Goal: Task Accomplishment & Management: Manage account settings

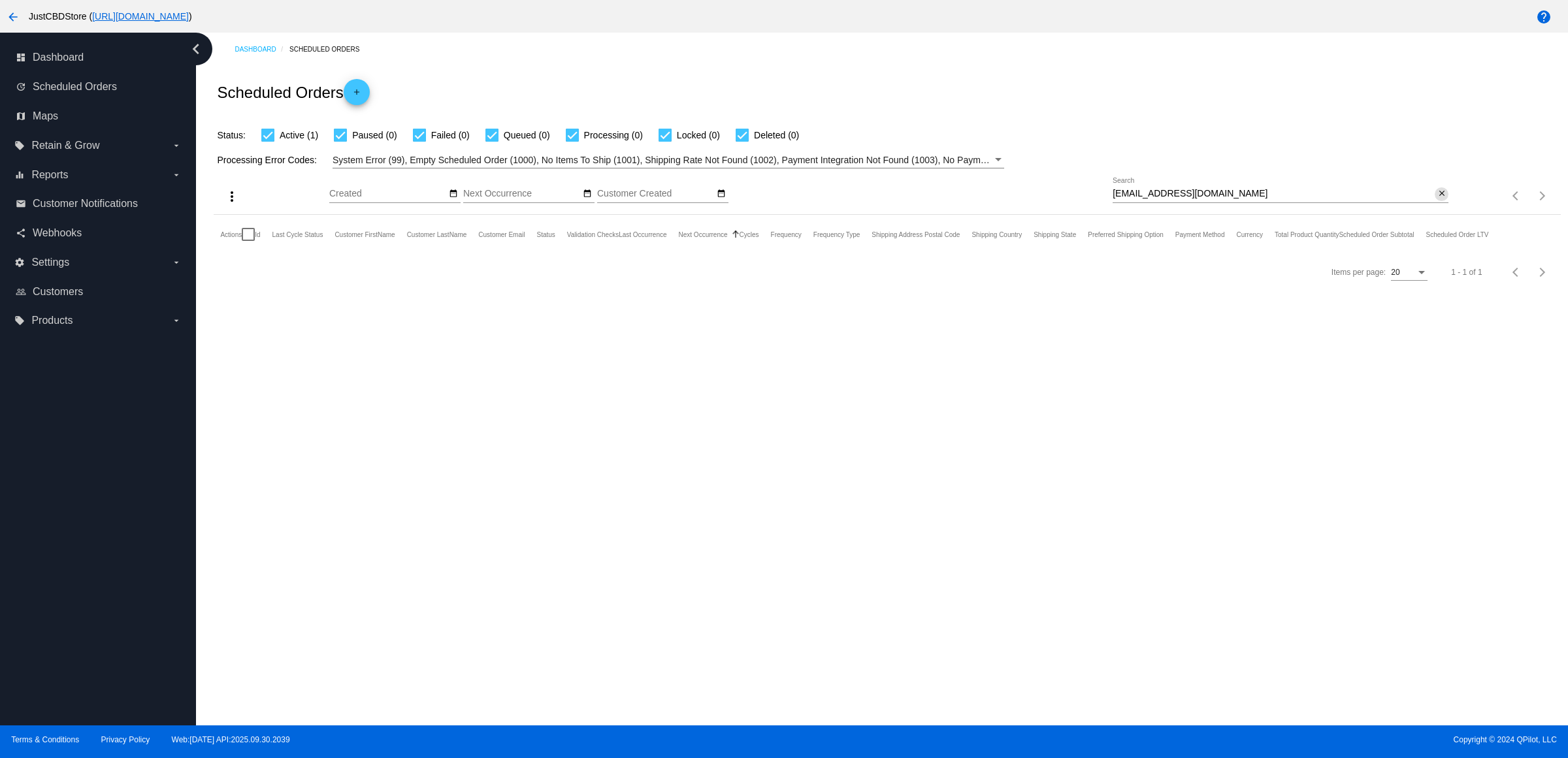
click at [1437, 199] on mat-icon "close" at bounding box center [1442, 194] width 9 height 10
click at [1437, 207] on mat-icon "search" at bounding box center [1440, 196] width 16 height 20
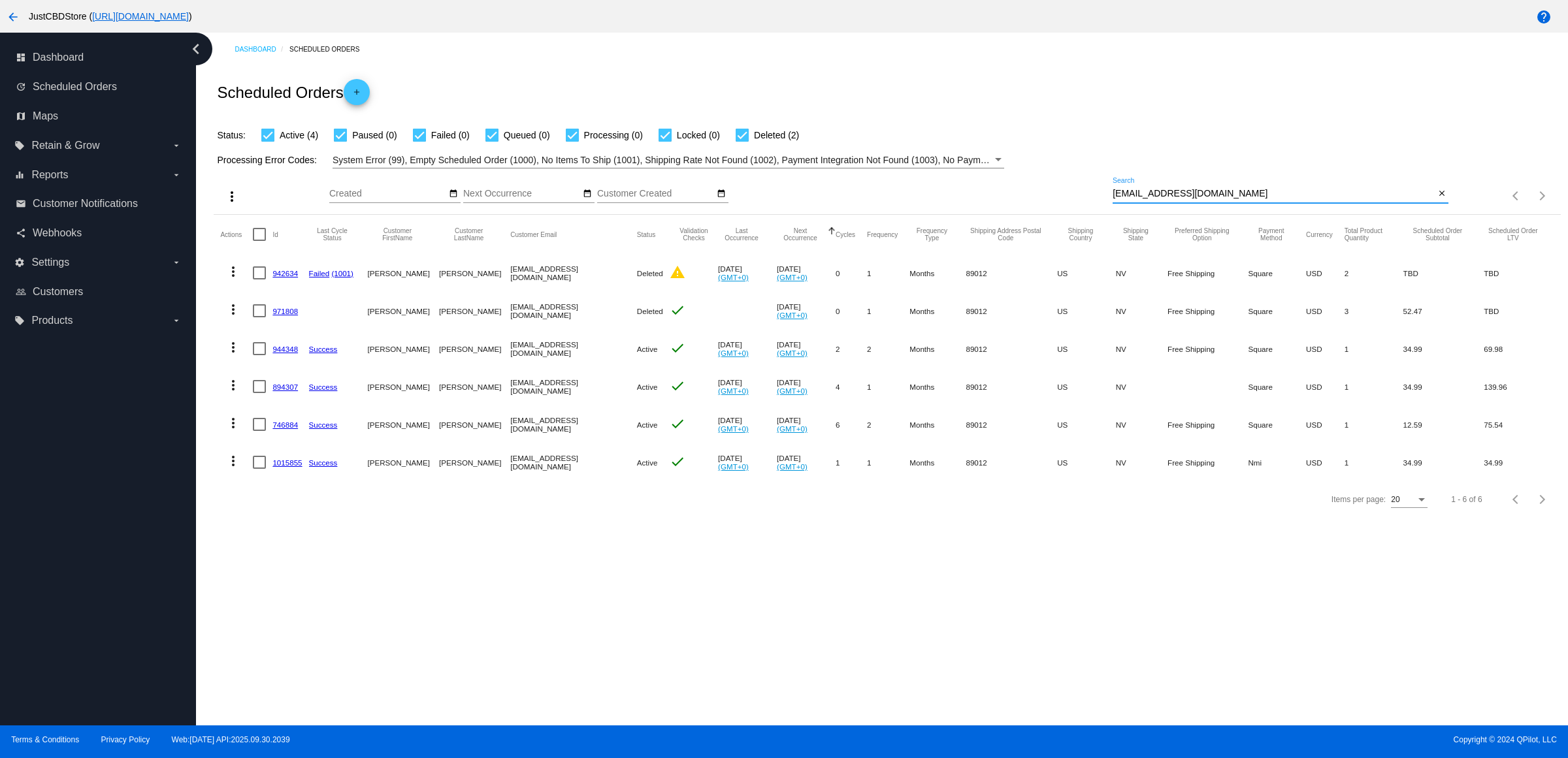
type input "[EMAIL_ADDRESS][DOMAIN_NAME]"
click at [234, 355] on mat-icon "more_vert" at bounding box center [233, 347] width 16 height 16
click at [298, 530] on button "delete Delete" at bounding box center [289, 530] width 130 height 32
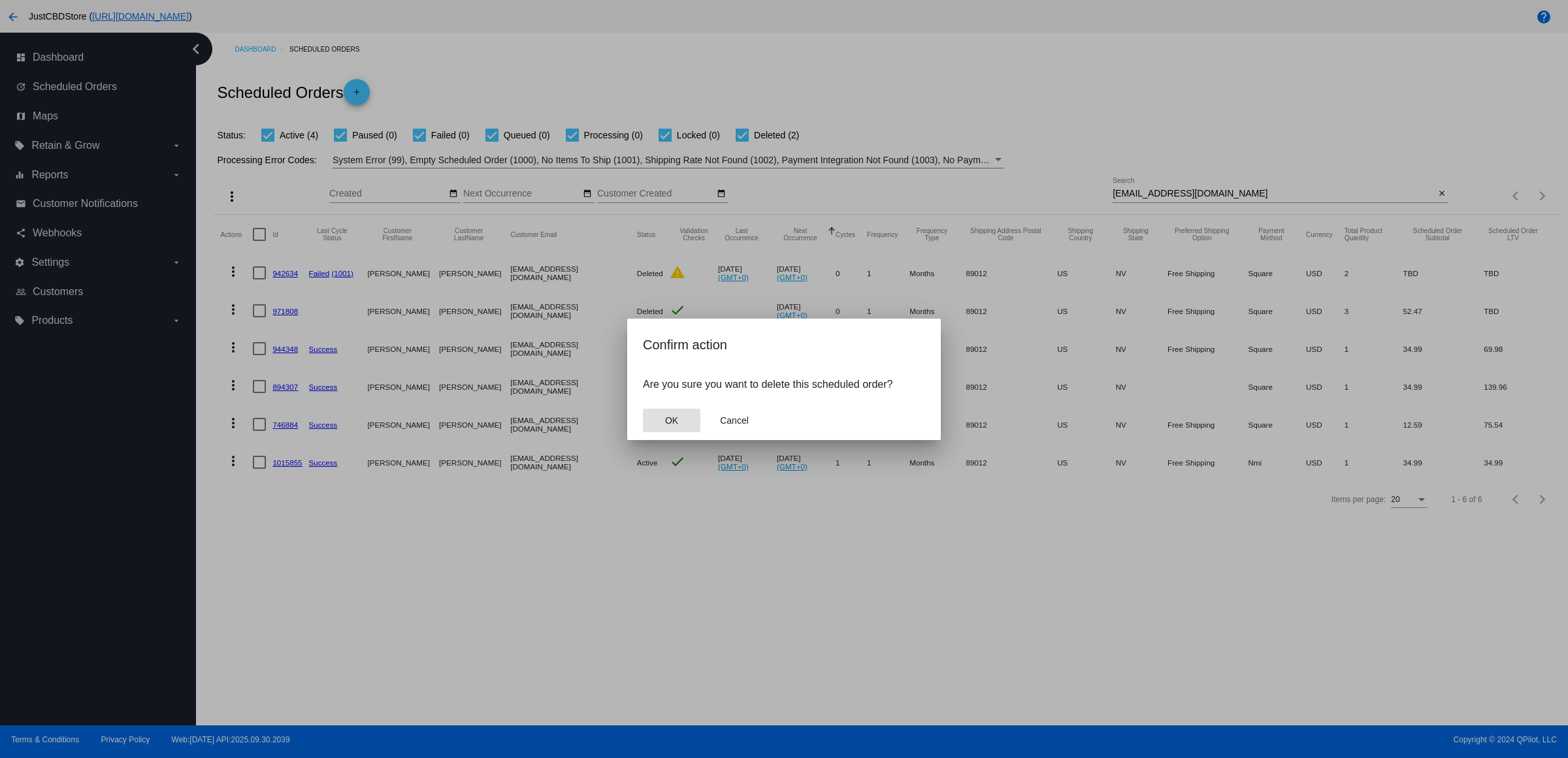
click at [661, 433] on button "OK" at bounding box center [672, 420] width 57 height 23
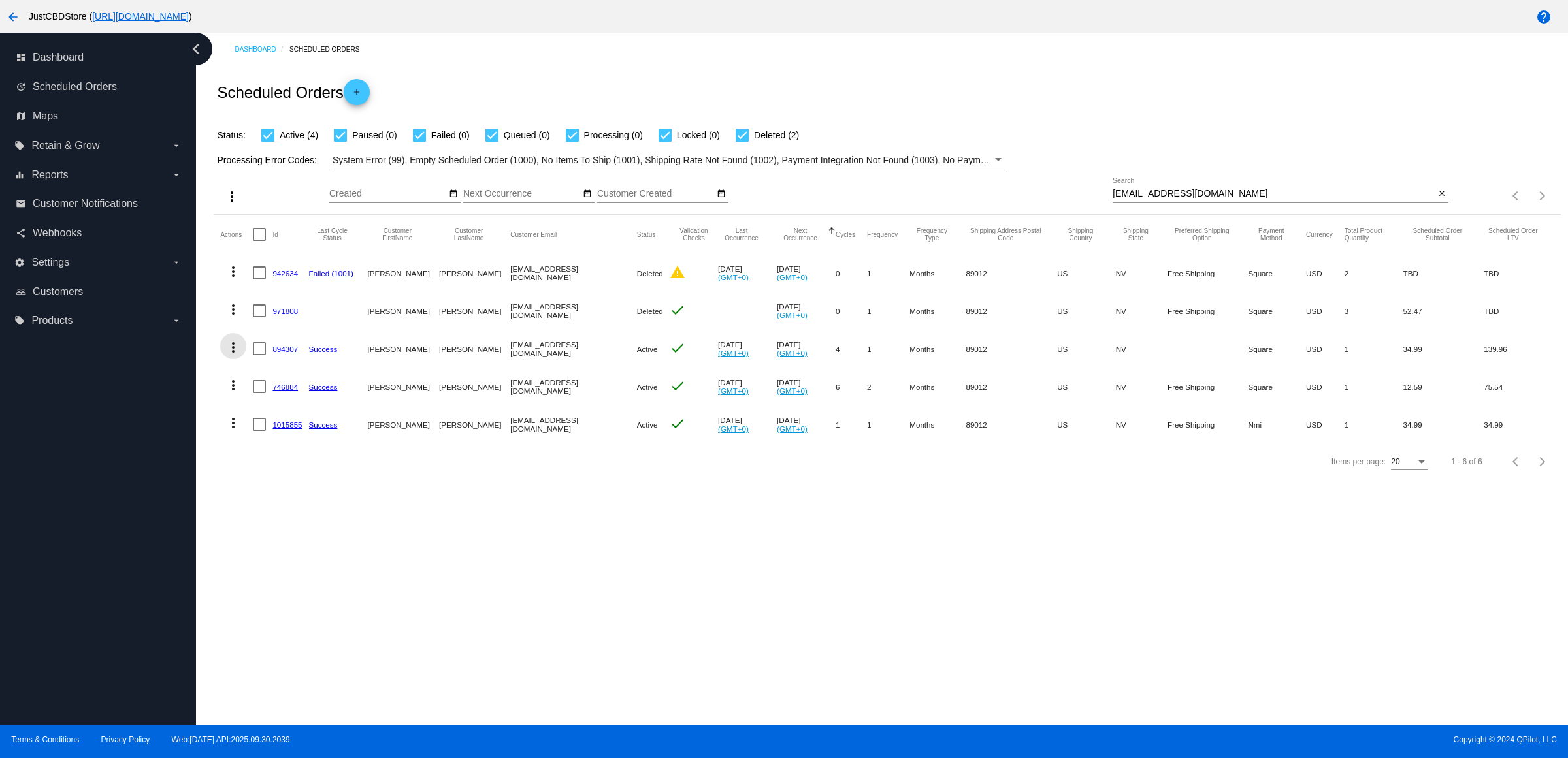
click at [233, 355] on mat-icon "more_vert" at bounding box center [233, 347] width 16 height 16
click at [308, 537] on button "delete Delete" at bounding box center [289, 530] width 130 height 32
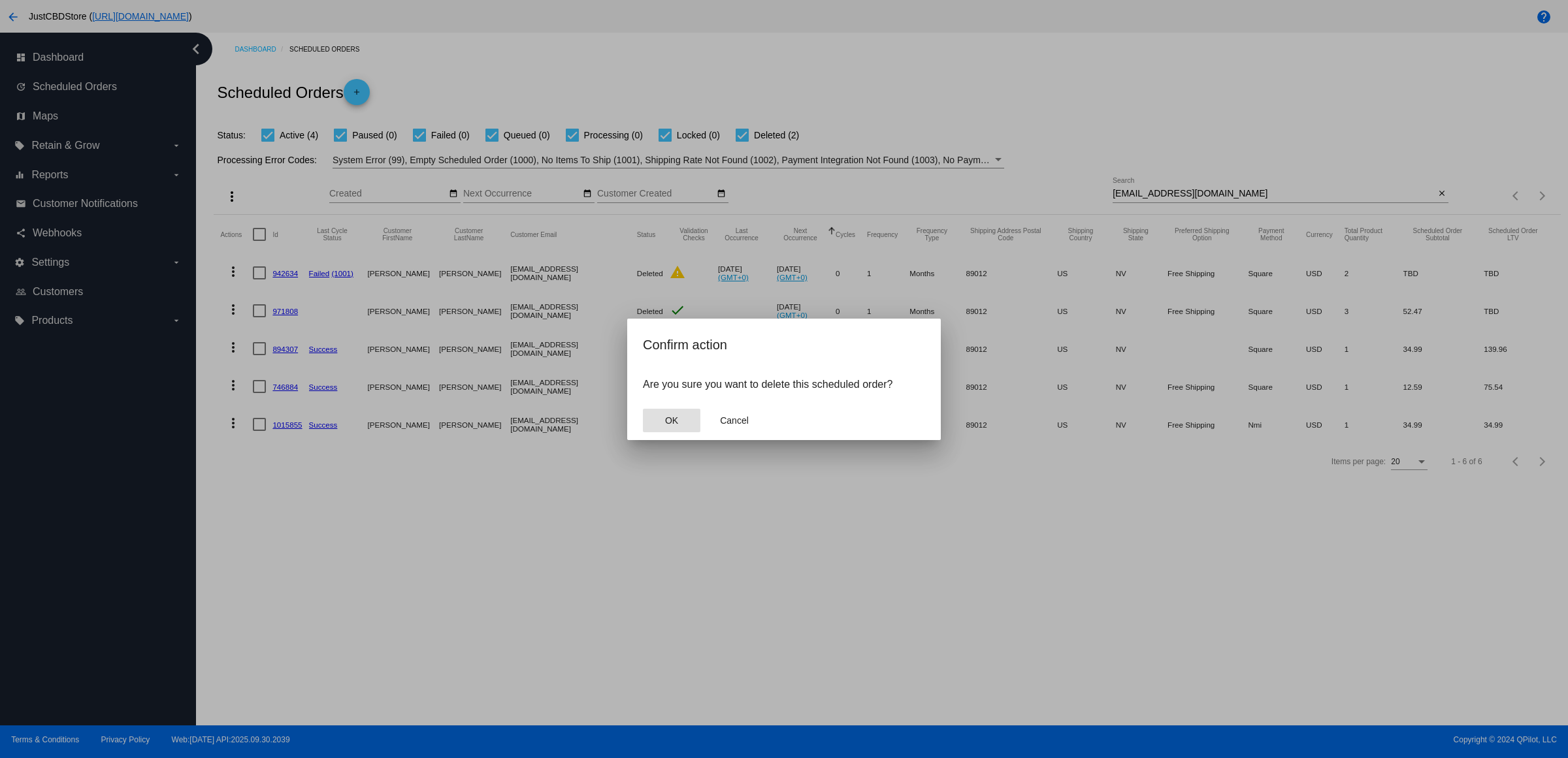
click at [673, 426] on span "OK" at bounding box center [672, 420] width 13 height 10
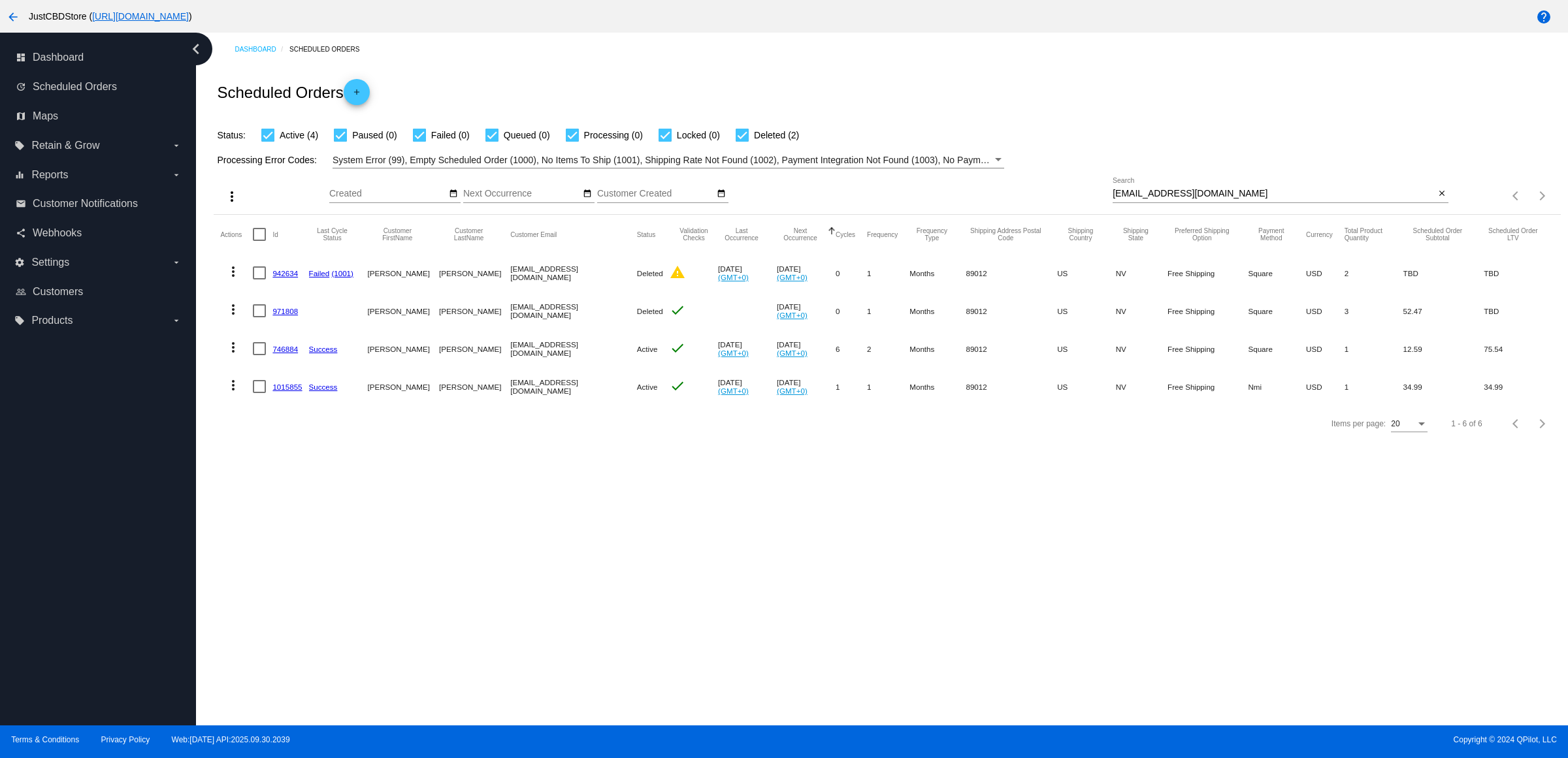
click at [235, 355] on mat-icon "more_vert" at bounding box center [233, 347] width 16 height 16
click at [305, 534] on button "delete Delete" at bounding box center [289, 530] width 130 height 32
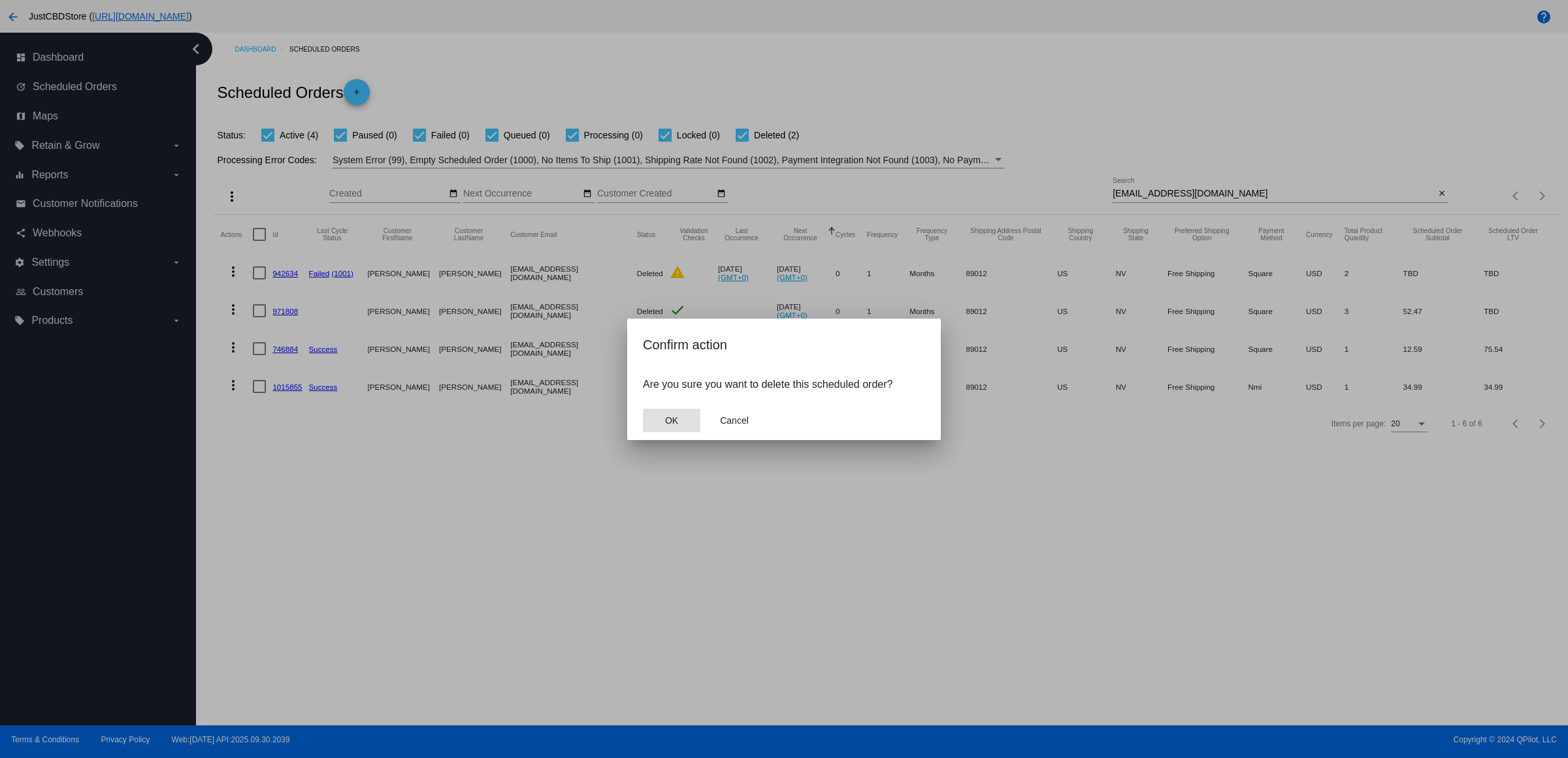
click at [673, 426] on span "OK" at bounding box center [672, 420] width 13 height 10
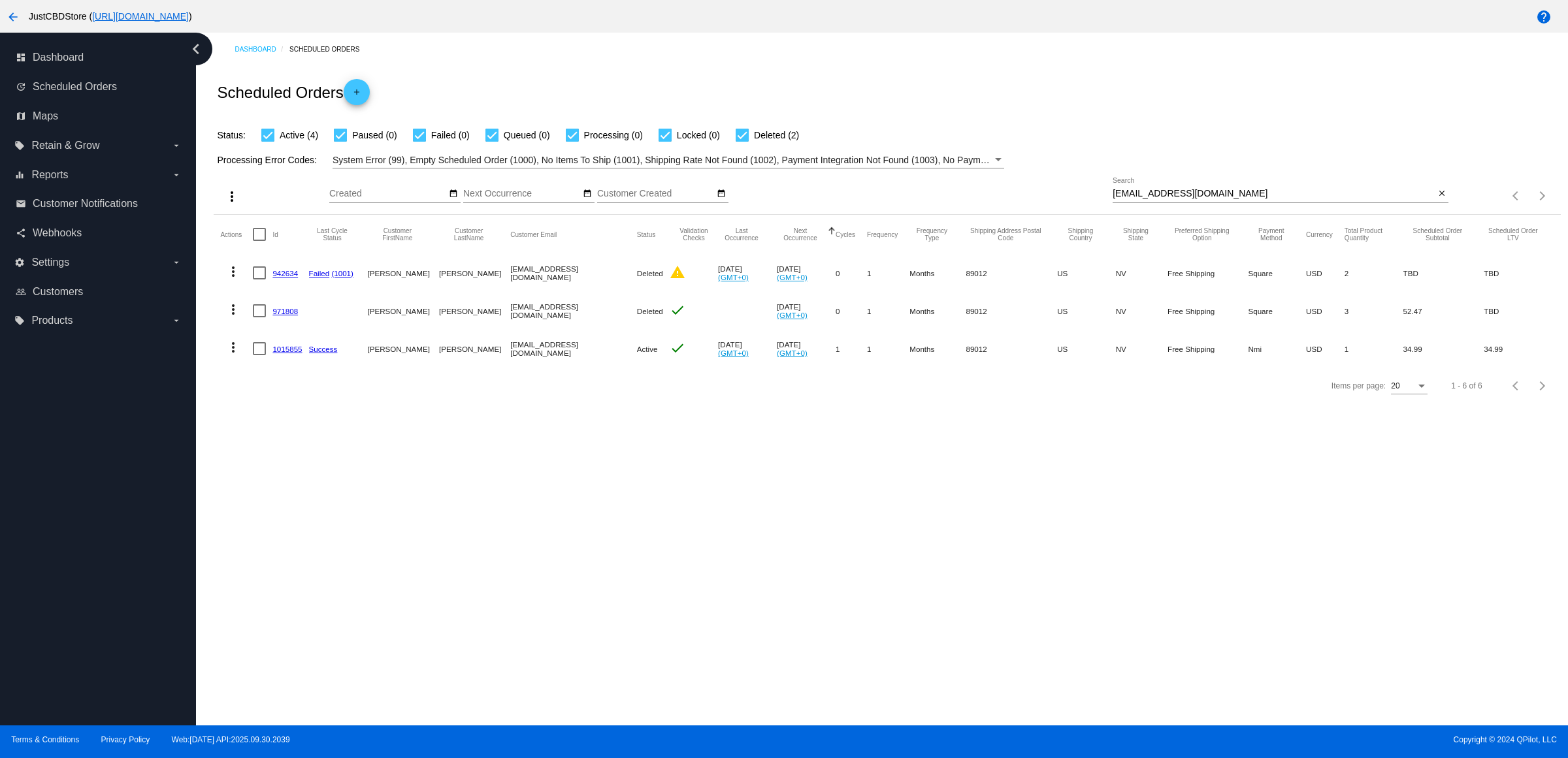
click at [239, 355] on mat-icon "more_vert" at bounding box center [233, 347] width 16 height 16
click at [287, 521] on button "delete Delete" at bounding box center [289, 530] width 130 height 32
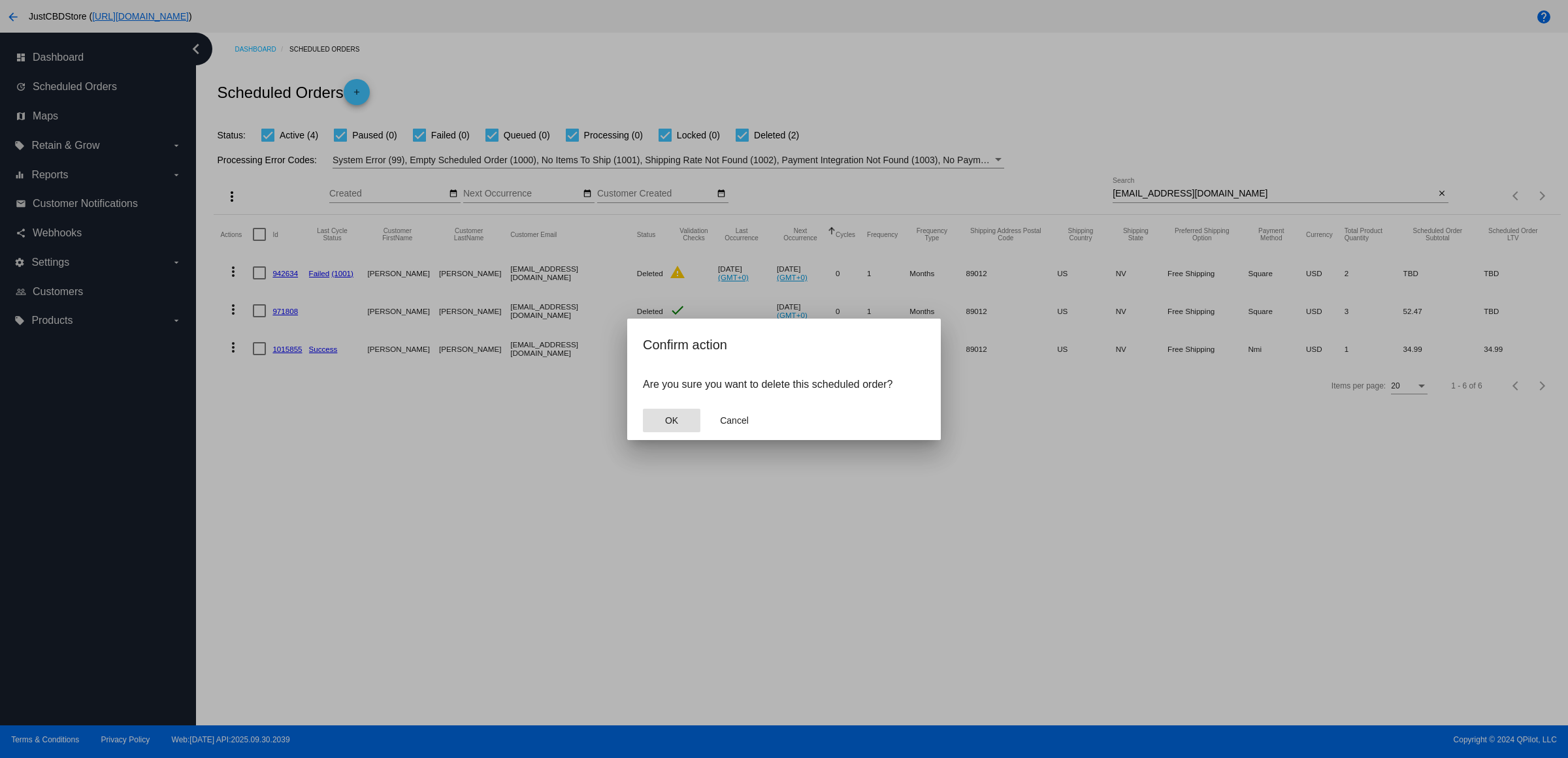
click at [683, 433] on button "OK" at bounding box center [672, 420] width 57 height 23
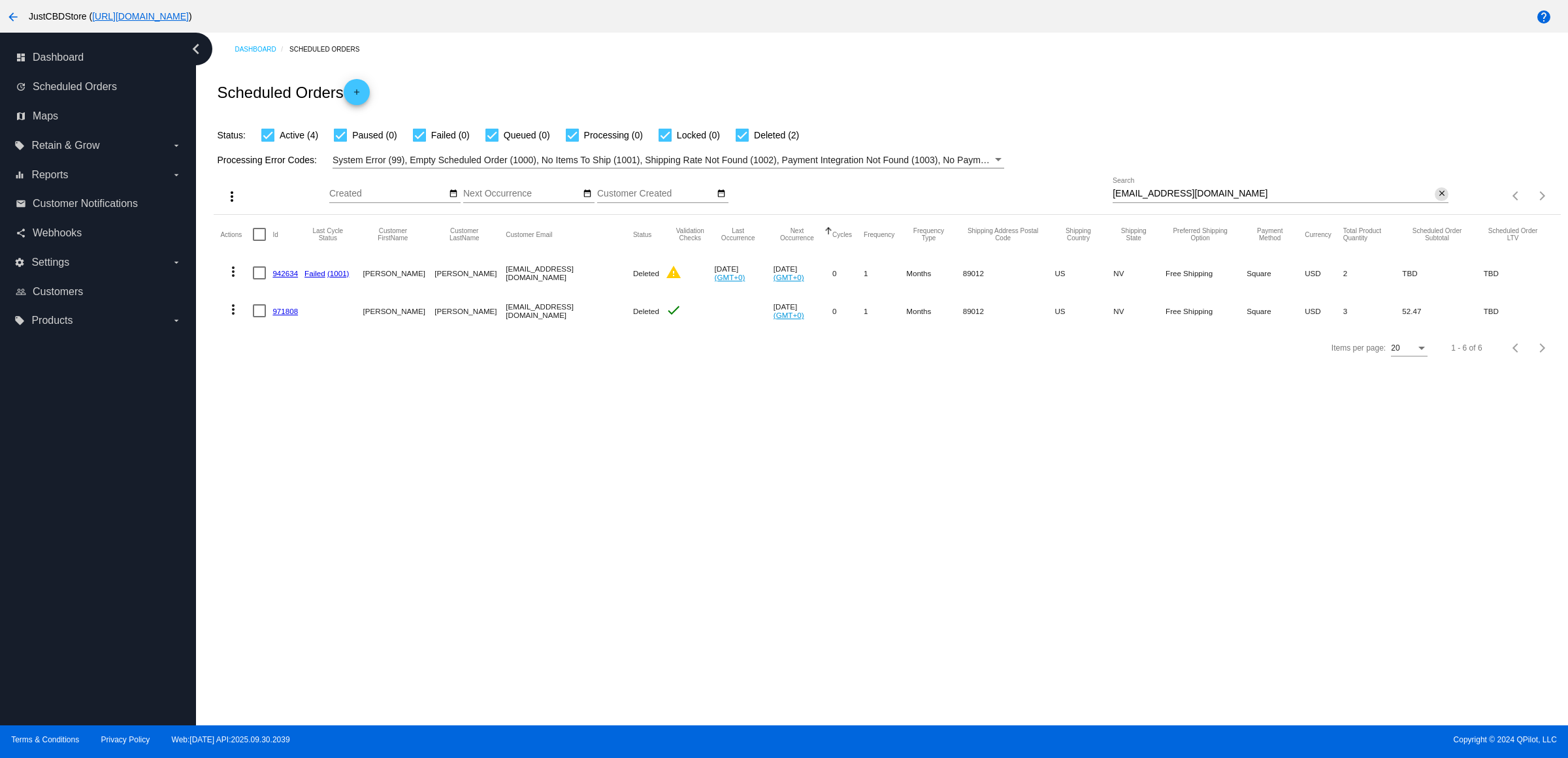
click at [1437, 199] on mat-icon "close" at bounding box center [1442, 194] width 9 height 10
click at [1435, 207] on mat-icon "search" at bounding box center [1440, 196] width 16 height 20
click at [1441, 199] on input "Search" at bounding box center [1280, 194] width 335 height 10
paste input "[EMAIL_ADDRESS][DOMAIN_NAME]"
type input "[EMAIL_ADDRESS][DOMAIN_NAME]"
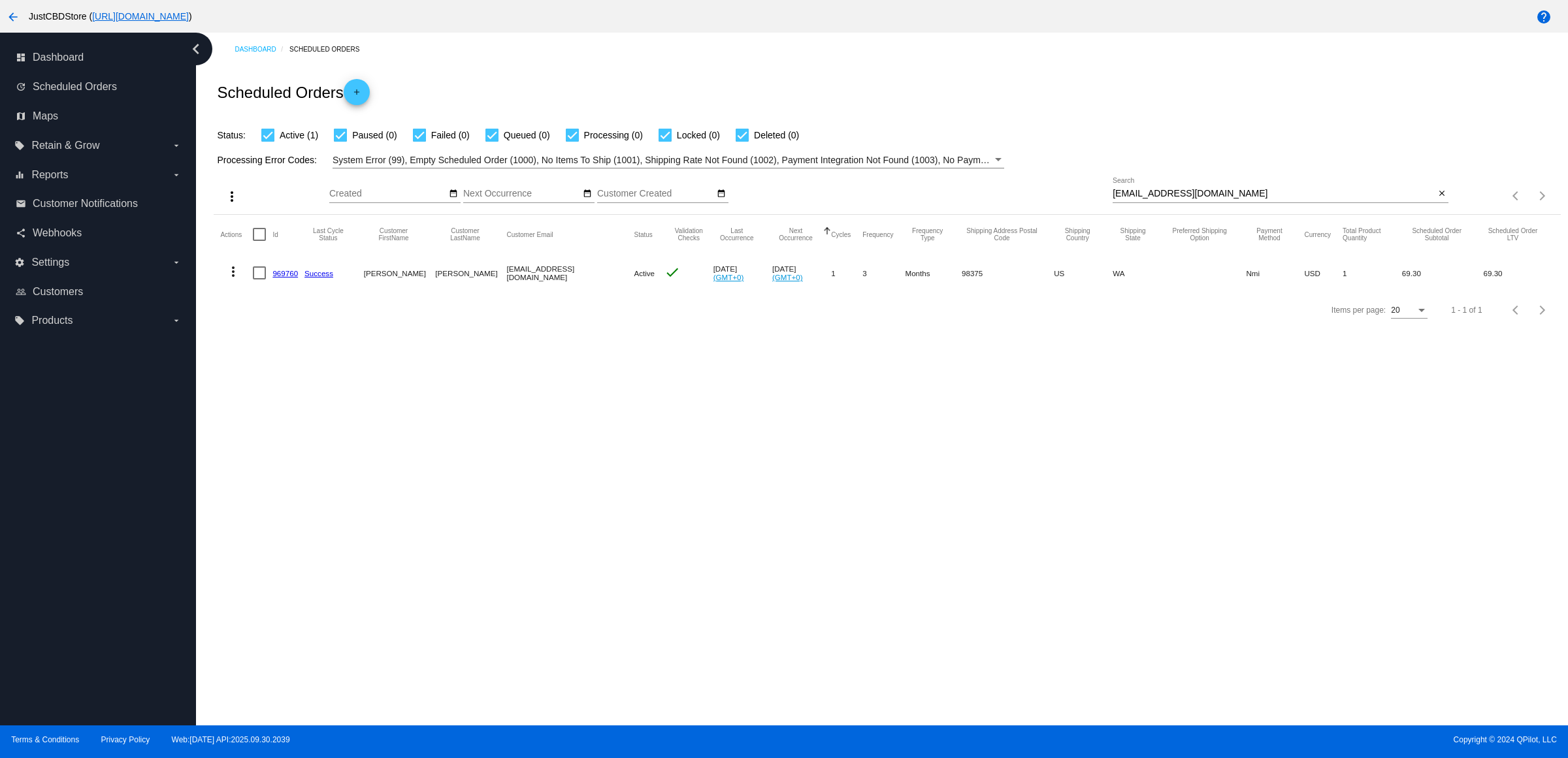
click at [292, 278] on link "969760" at bounding box center [285, 272] width 25 height 8
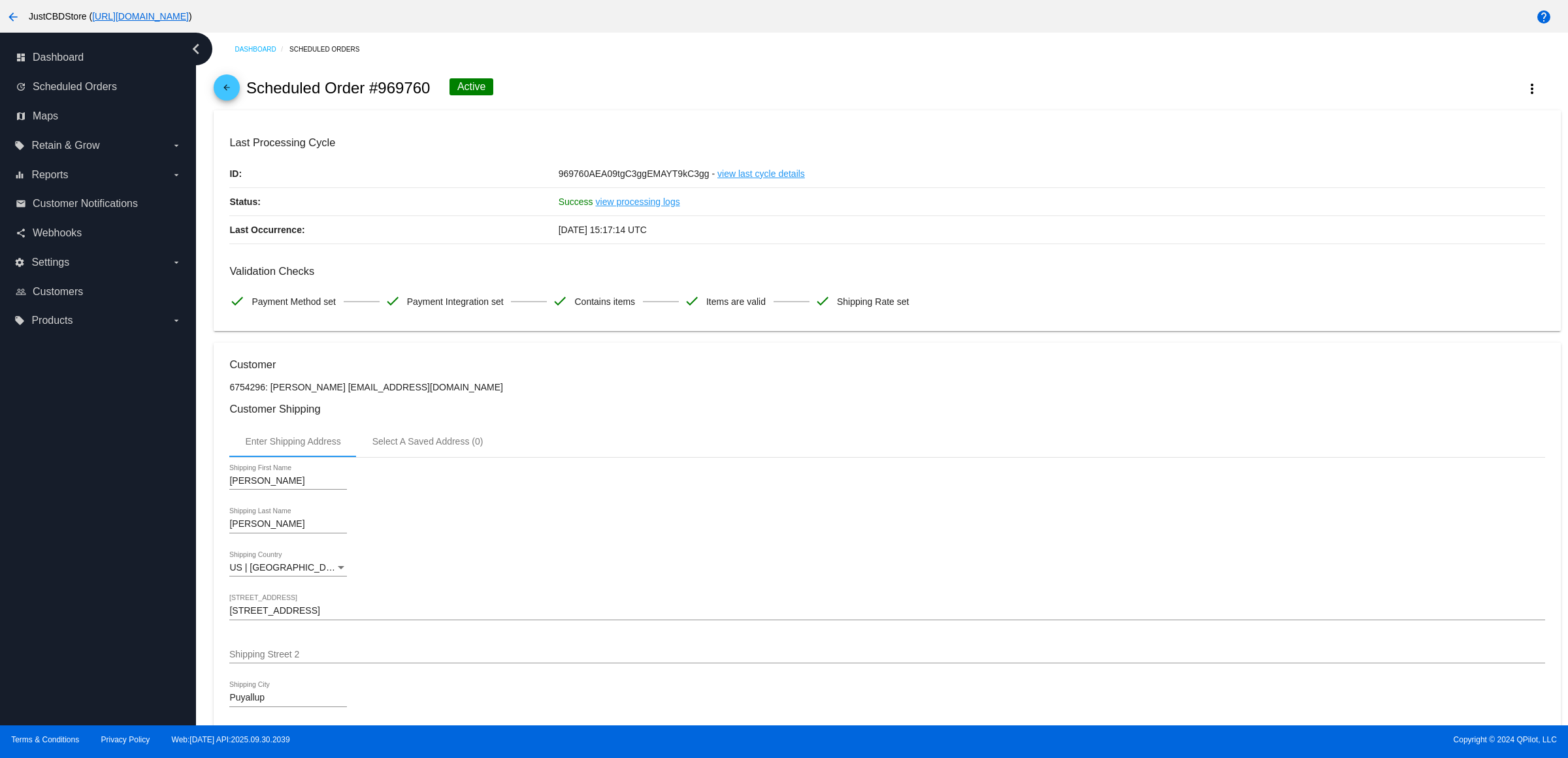
click at [230, 95] on mat-icon "arrow_back" at bounding box center [226, 91] width 16 height 16
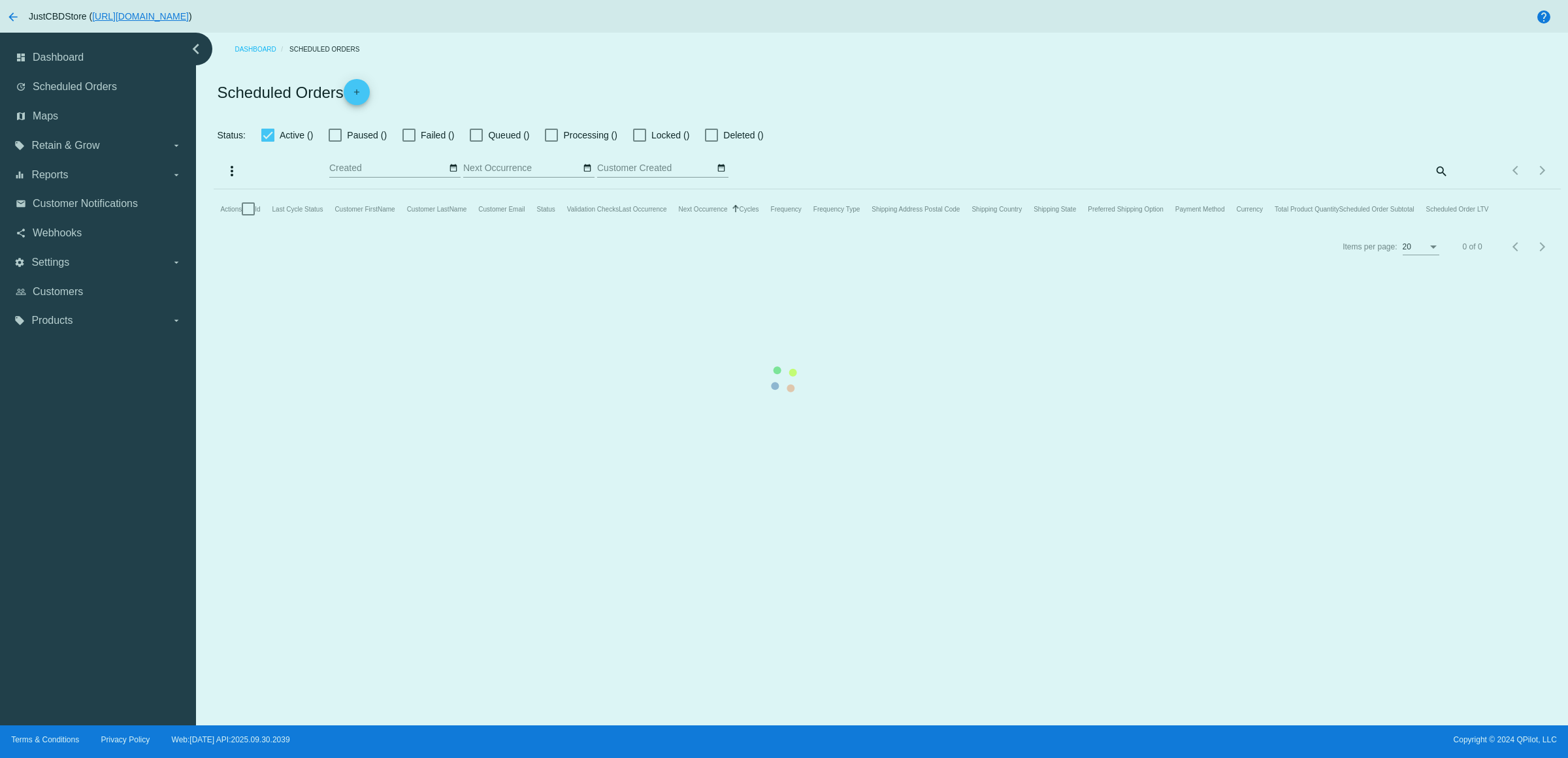
checkbox input "true"
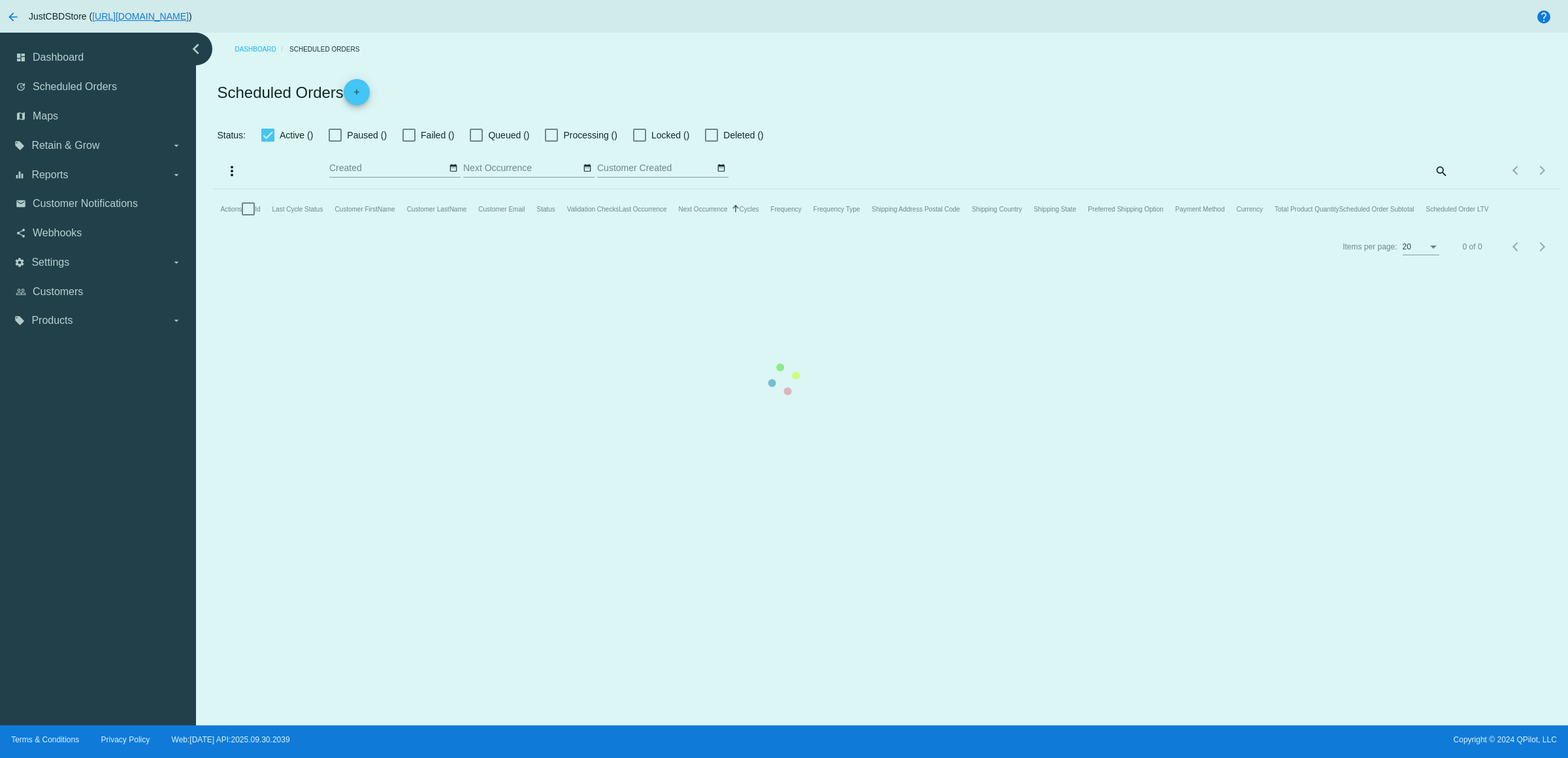
checkbox input "true"
